Goal: Answer question/provide support: Share knowledge or assist other users

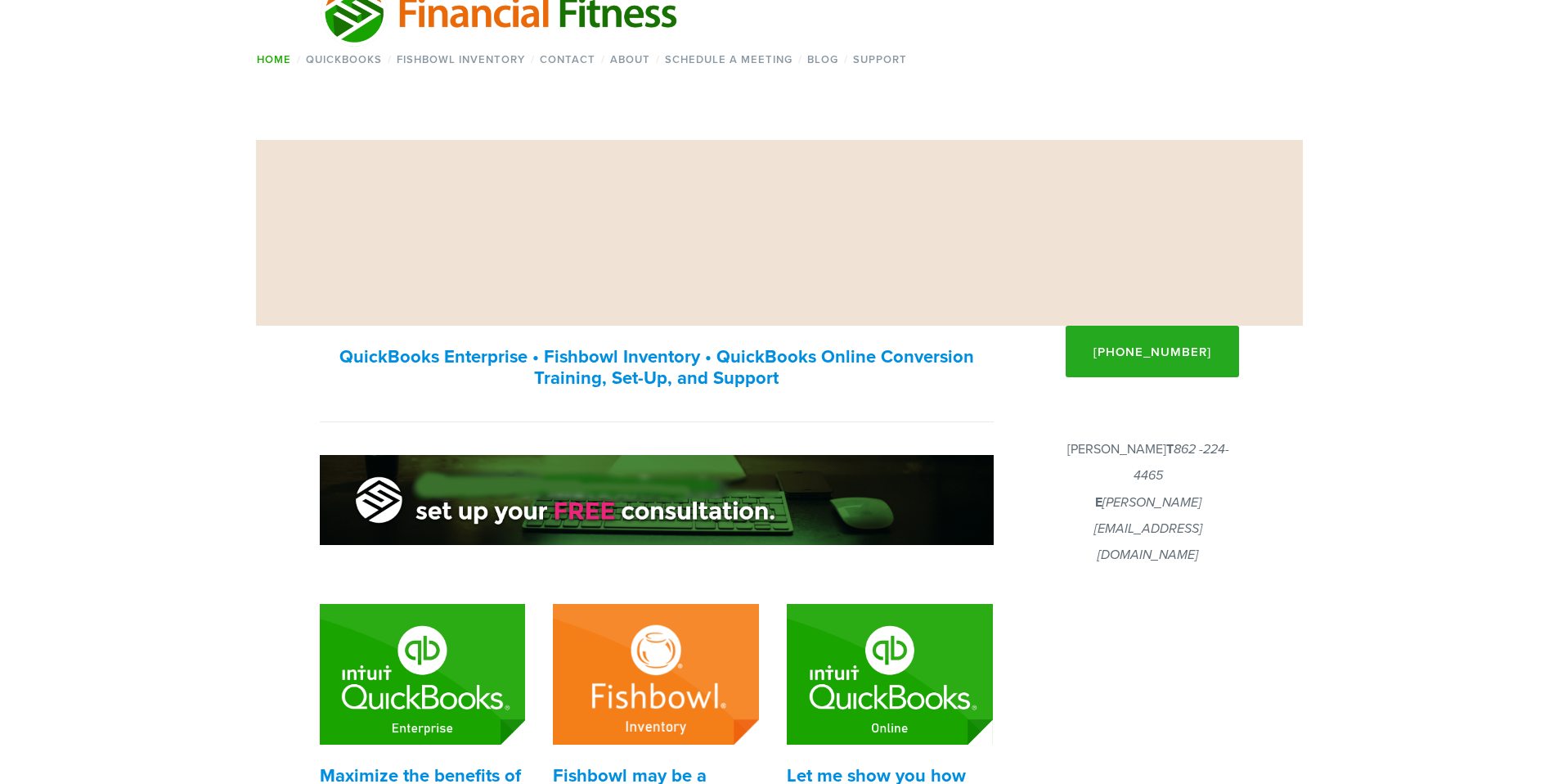
drag, startPoint x: 1257, startPoint y: 483, endPoint x: 1258, endPoint y: 473, distance: 10.0
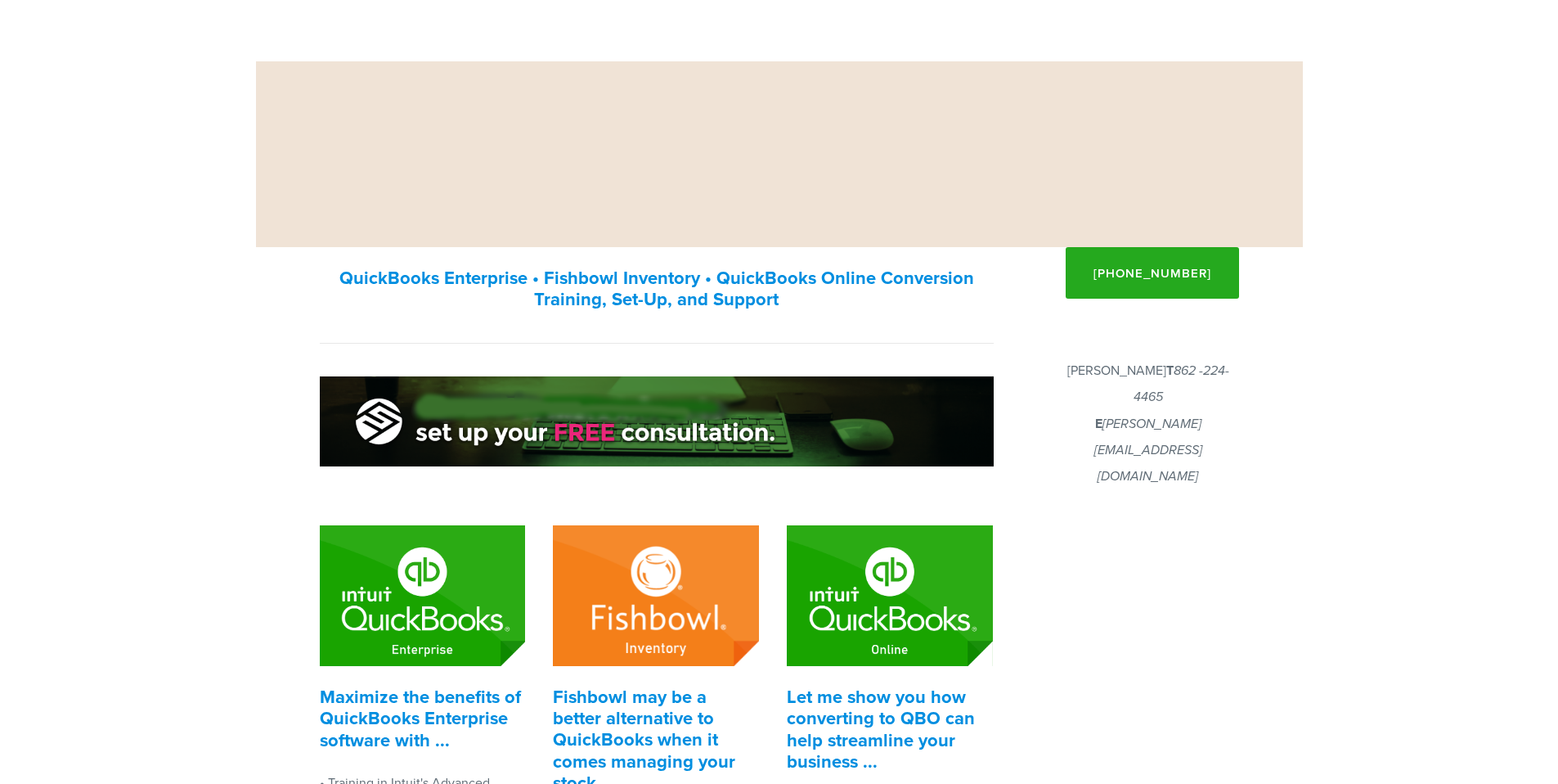
scroll to position [367, 0]
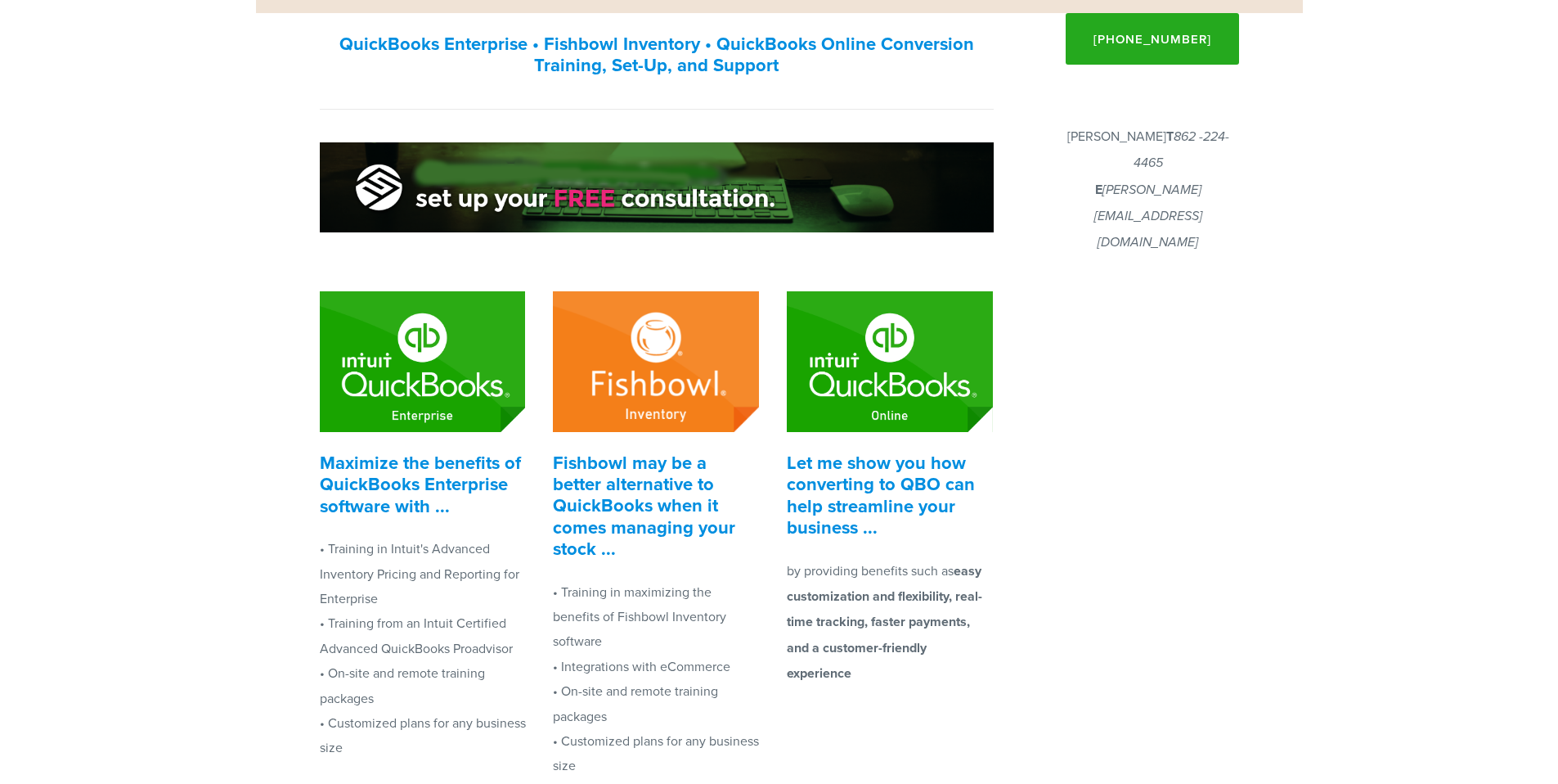
click at [1094, 494] on div at bounding box center [1201, 765] width 286 height 900
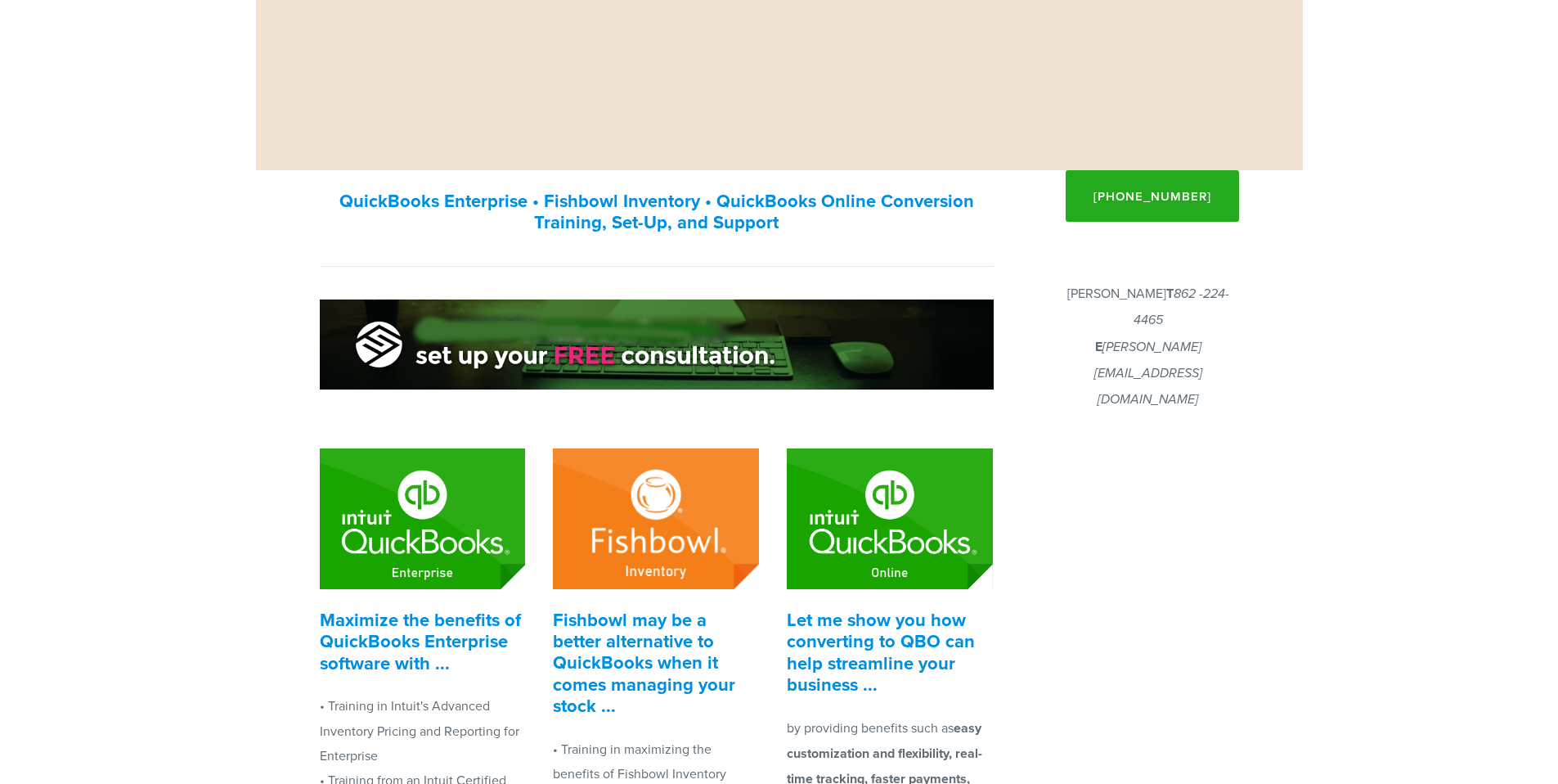
scroll to position [0, 0]
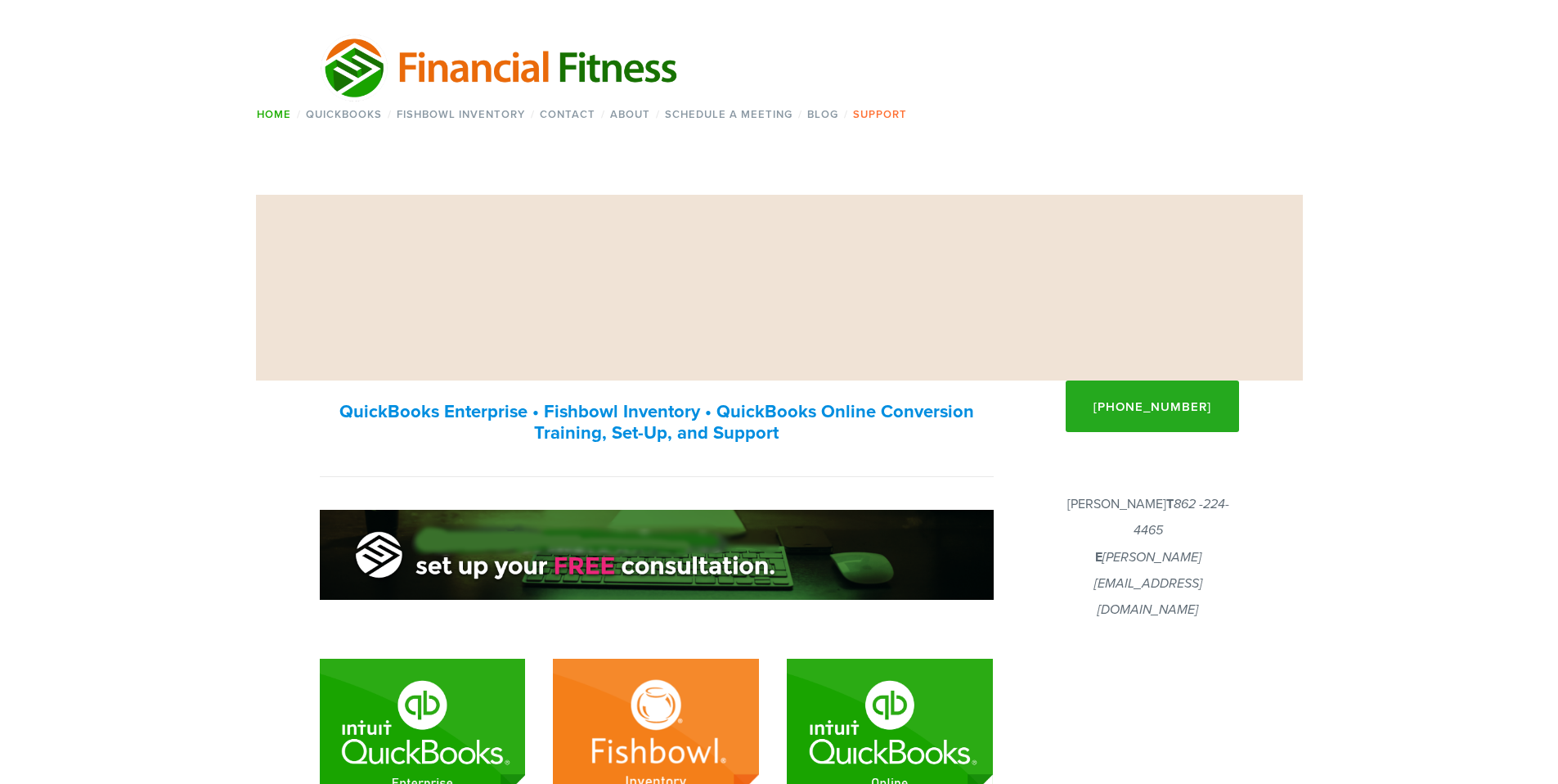
click at [865, 117] on link "Support" at bounding box center [881, 114] width 64 height 24
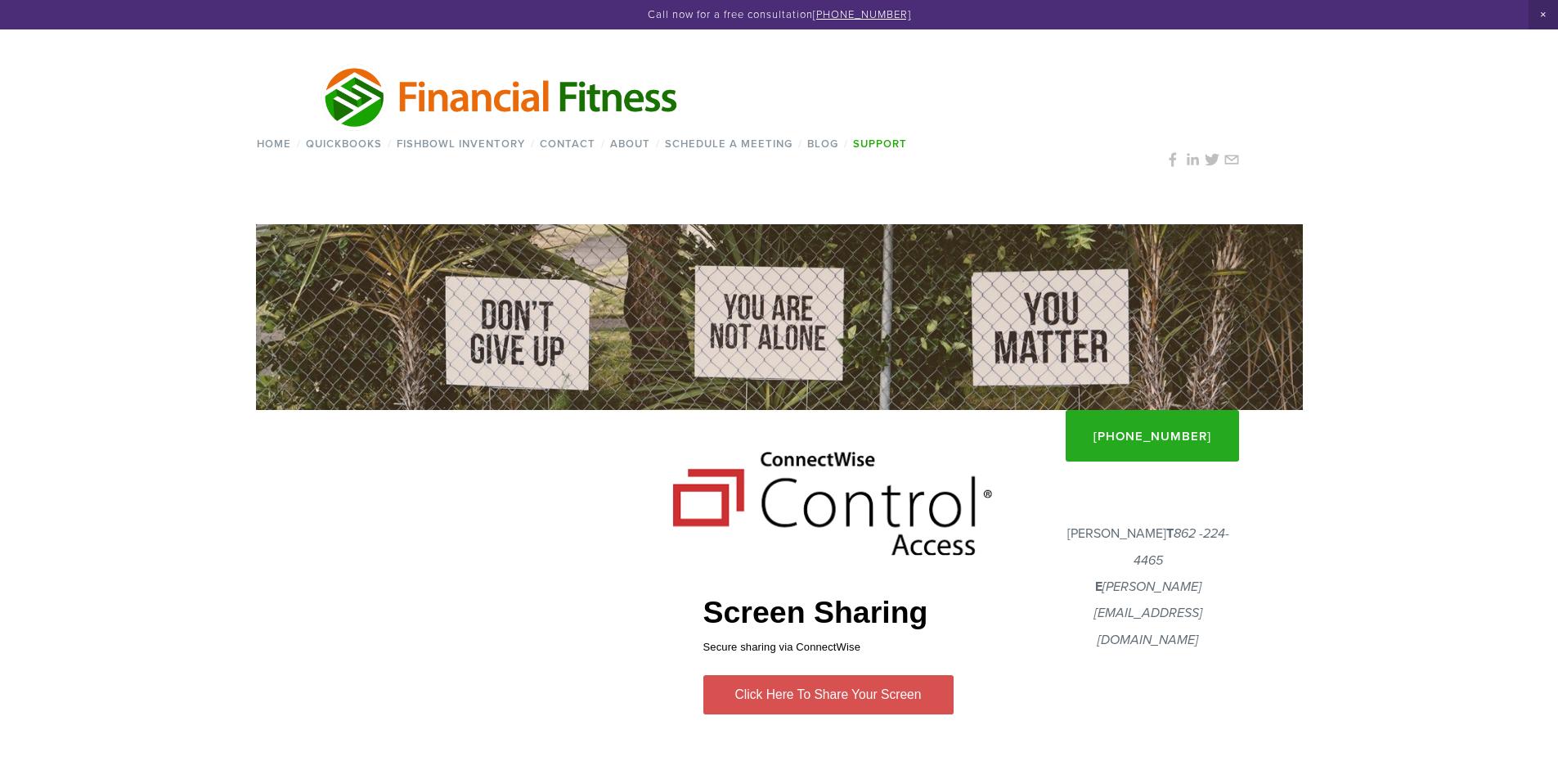
click at [828, 703] on link "Click Here To Share Your Screen" at bounding box center [828, 693] width 251 height 39
